Goal: Task Accomplishment & Management: Manage account settings

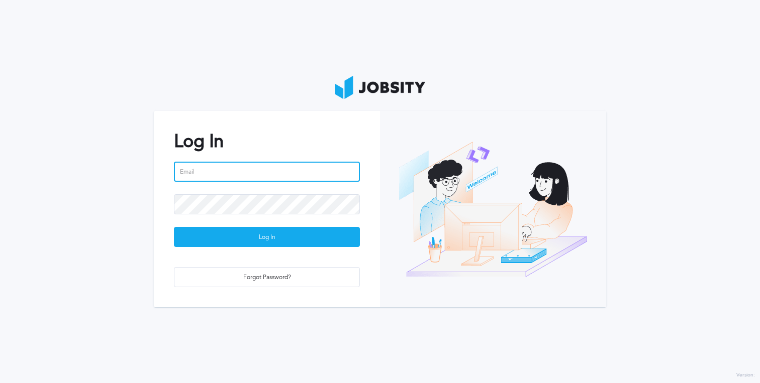
click at [275, 177] on input "email" at bounding box center [267, 172] width 186 height 20
type input "[PERSON_NAME][EMAIL_ADDRESS][PERSON_NAME][DOMAIN_NAME]"
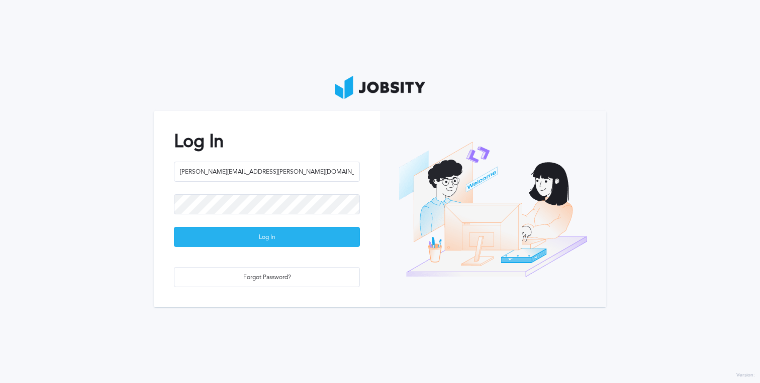
click at [271, 241] on div "Log In" at bounding box center [266, 238] width 185 height 20
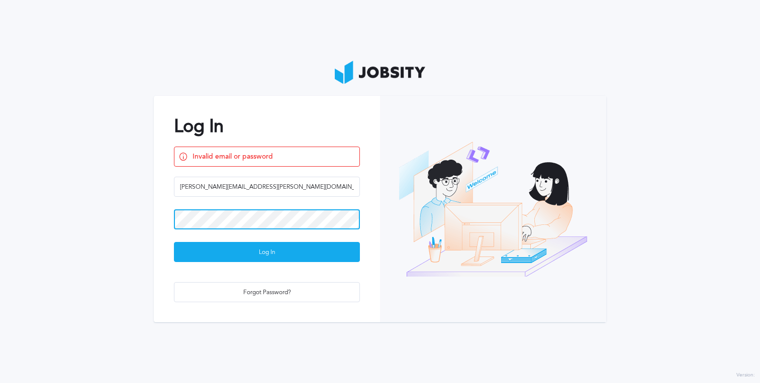
click at [117, 216] on section "Log In Invalid email or password [PERSON_NAME][EMAIL_ADDRESS][PERSON_NAME][DOMA…" at bounding box center [380, 191] width 760 height 383
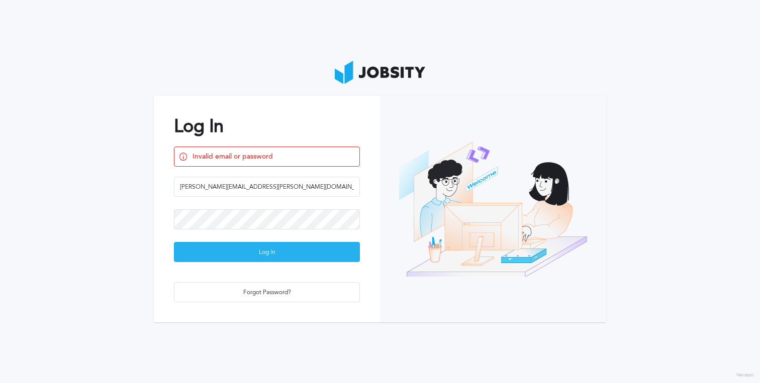
click at [231, 253] on div "Log In" at bounding box center [266, 253] width 185 height 20
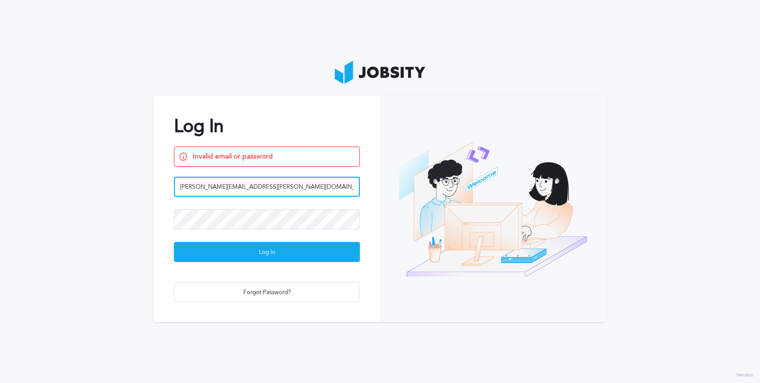
click at [264, 185] on input "[PERSON_NAME][EMAIL_ADDRESS][PERSON_NAME][DOMAIN_NAME]" at bounding box center [267, 187] width 186 height 20
type input "[PERSON_NAME][EMAIL_ADDRESS][PERSON_NAME][DOMAIN_NAME]"
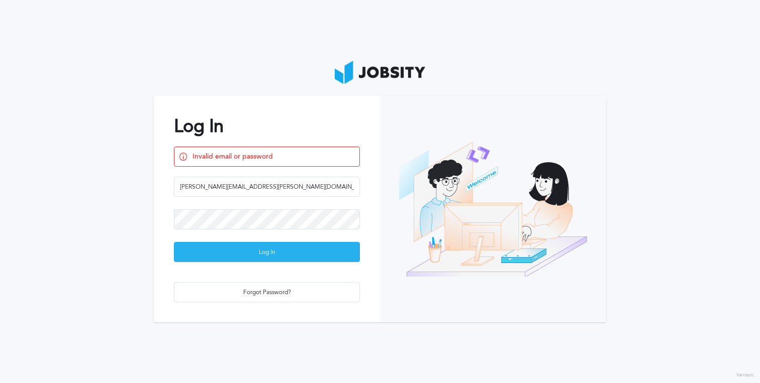
click at [234, 251] on div "Log In" at bounding box center [266, 253] width 185 height 20
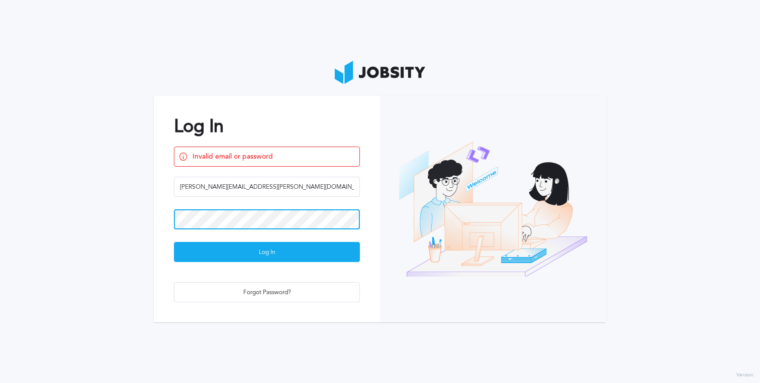
click at [137, 204] on section "Log In Invalid email or password [PERSON_NAME][EMAIL_ADDRESS][PERSON_NAME][DOMA…" at bounding box center [380, 191] width 760 height 383
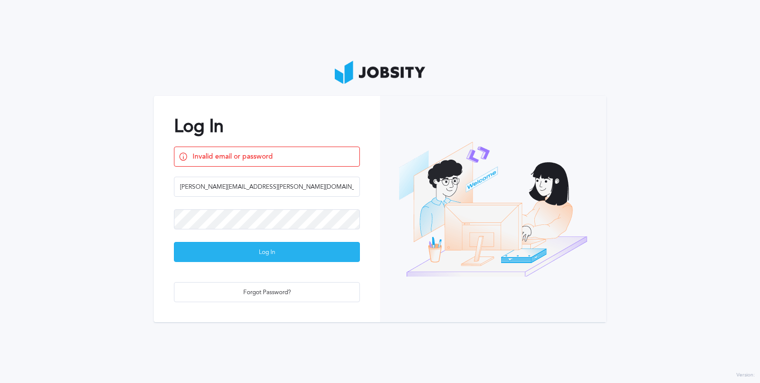
click at [268, 255] on div "Log In" at bounding box center [266, 253] width 185 height 20
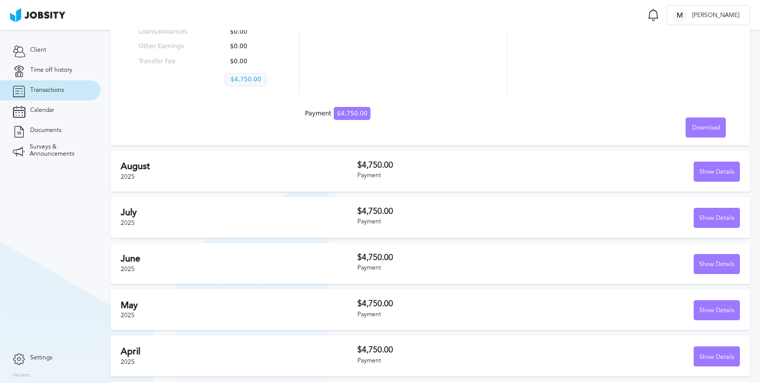
scroll to position [256, 0]
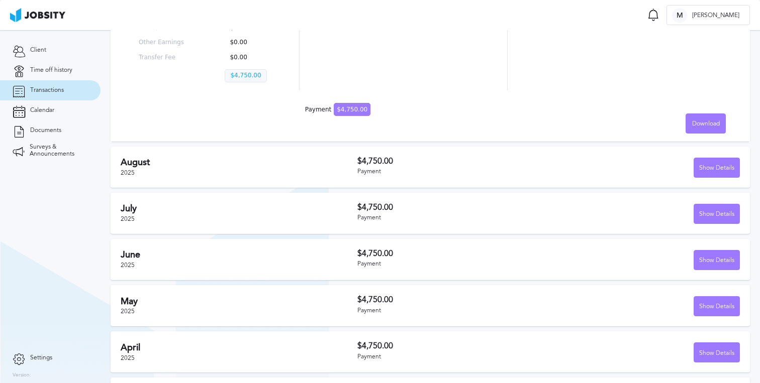
click at [403, 163] on h3 "$4,750.00" at bounding box center [452, 161] width 191 height 9
click at [684, 162] on div "Show Details" at bounding box center [643, 168] width 191 height 20
click at [697, 165] on div "Show Details" at bounding box center [716, 168] width 45 height 20
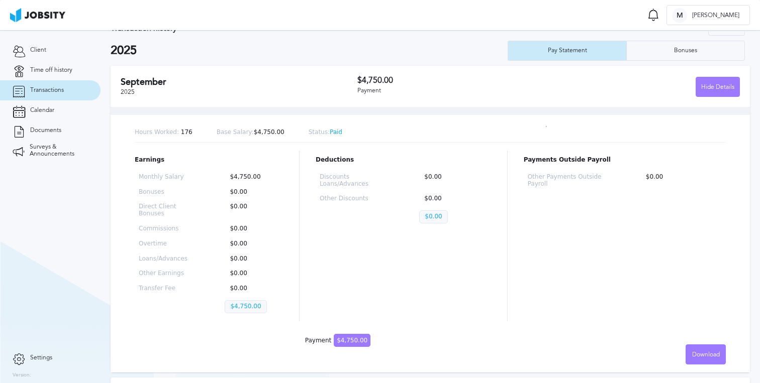
scroll to position [0, 0]
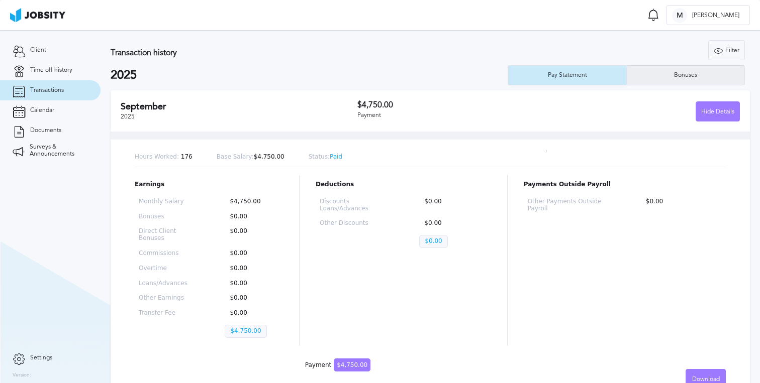
click at [670, 80] on div "Bonuses" at bounding box center [686, 75] width 118 height 20
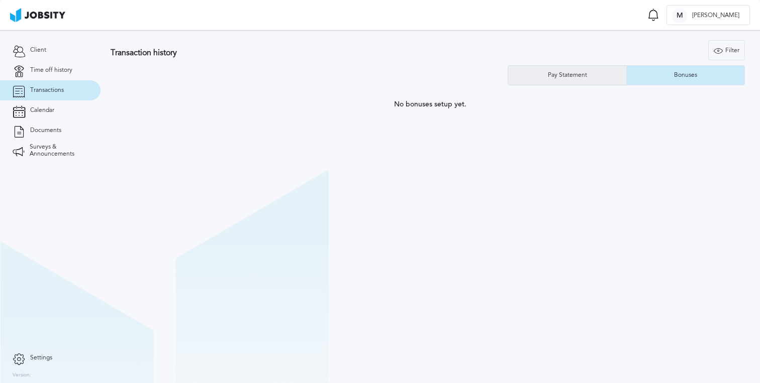
click at [579, 76] on div "Pay Statement" at bounding box center [567, 75] width 49 height 7
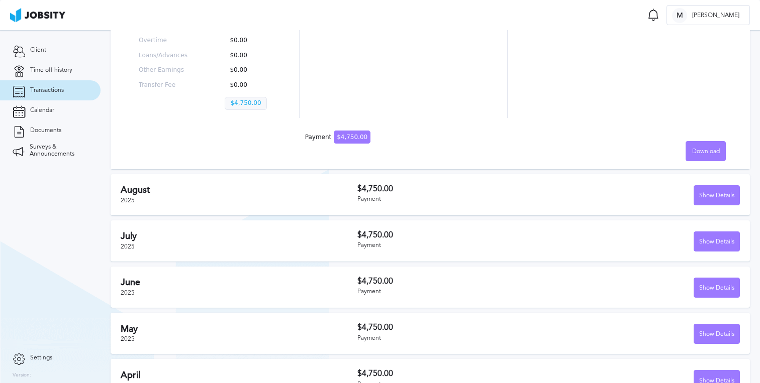
scroll to position [205, 0]
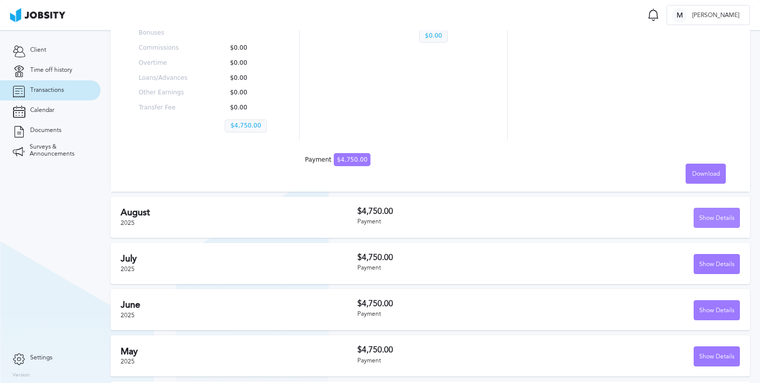
click at [707, 221] on div "Show Details" at bounding box center [716, 219] width 45 height 20
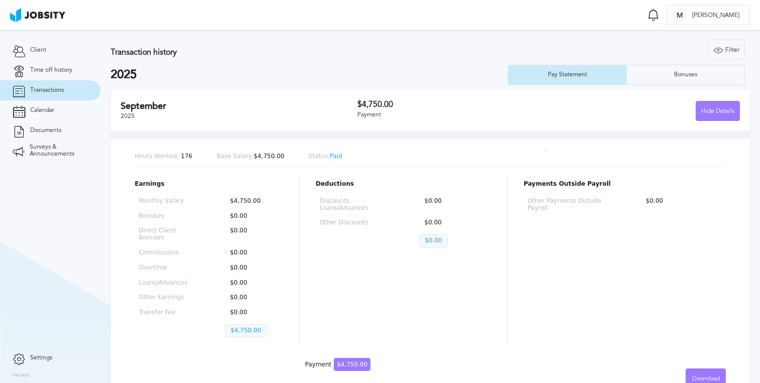
scroll to position [0, 0]
click at [35, 53] on link "Client" at bounding box center [50, 50] width 100 height 20
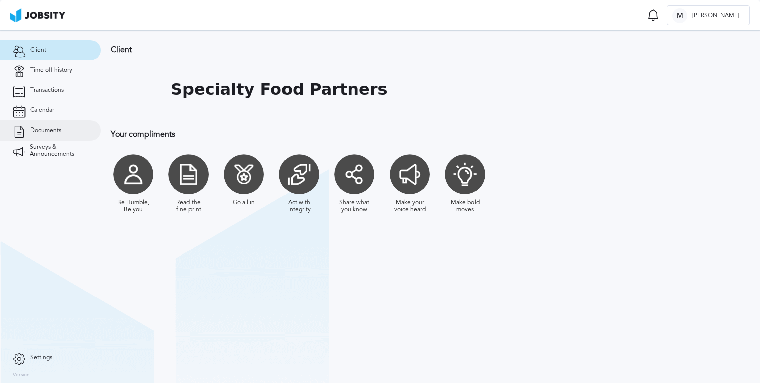
click at [38, 138] on link "Documents" at bounding box center [50, 131] width 100 height 20
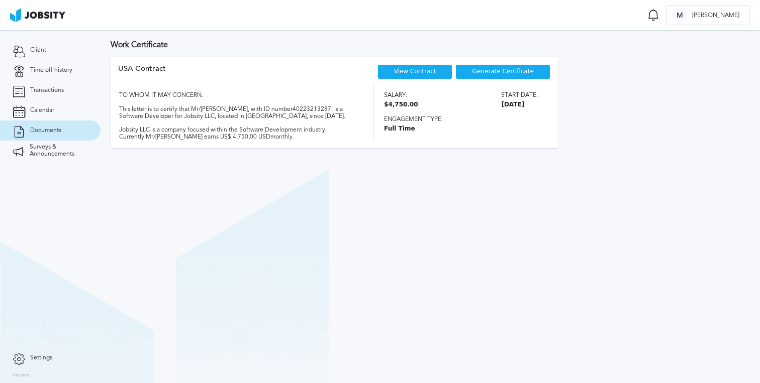
click at [397, 103] on span "$4,750.00" at bounding box center [401, 104] width 34 height 7
click at [406, 135] on div "Salary: $4,750.00 Start date: [DATE] Engagement type: Full Time" at bounding box center [467, 112] width 166 height 56
click at [54, 87] on span "Transactions" at bounding box center [47, 90] width 34 height 7
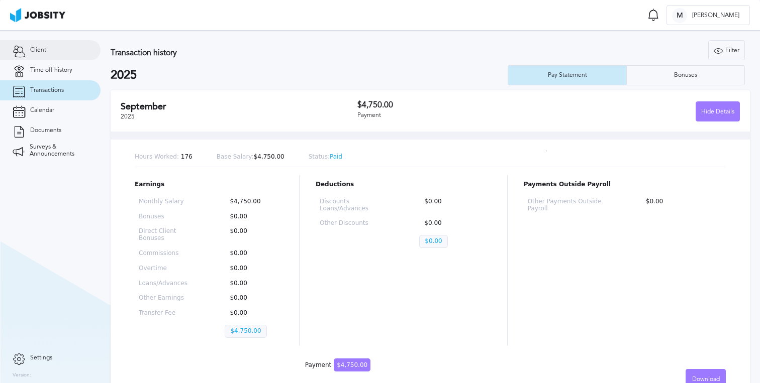
click at [43, 51] on span "Client" at bounding box center [38, 50] width 16 height 7
